Goal: Go to known website: Go to known website

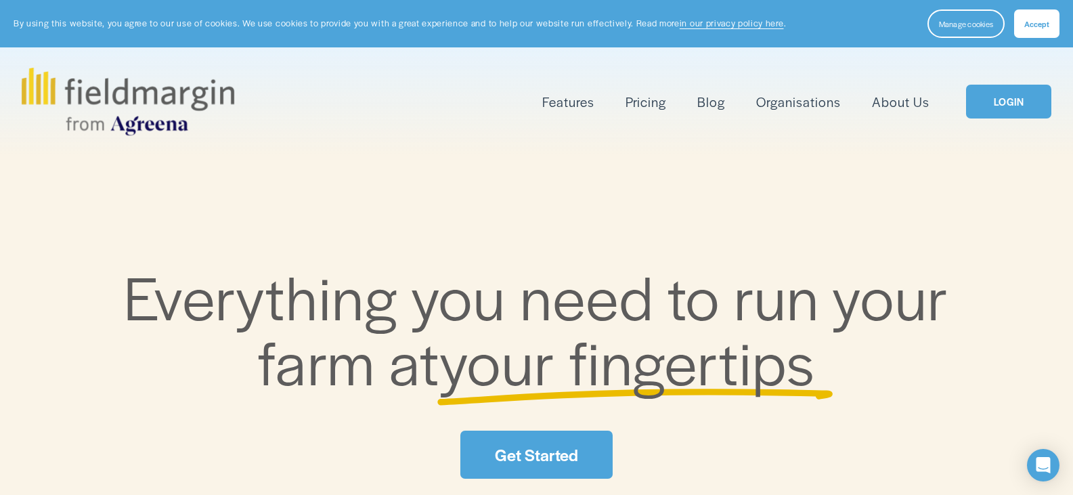
click at [1002, 97] on link "LOGIN" at bounding box center [1008, 102] width 85 height 35
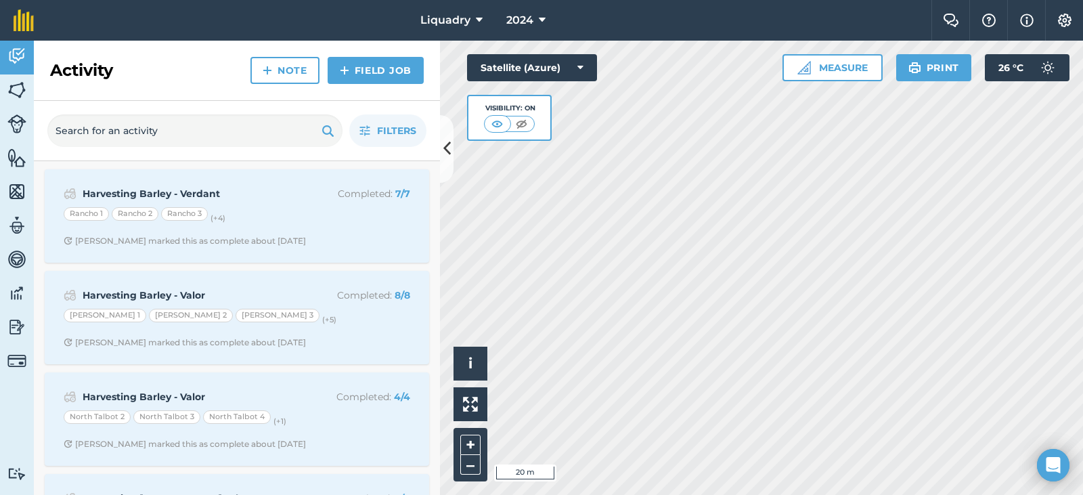
click at [426, 494] on html "Liquadry 2024 Farm Chat Help Info Settings Liquadry - 2024 Reproduced with the …" at bounding box center [541, 247] width 1083 height 495
